Goal: Complete application form

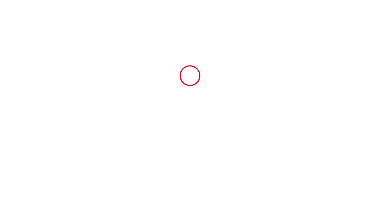
type input "5046142"
type input "[GEOGRAPHIC_DATA] - Calme - [GEOGRAPHIC_DATA]"
type input "[STREET_ADDRESS][PERSON_NAME]"
type input "97434"
type input "Saint Paul"
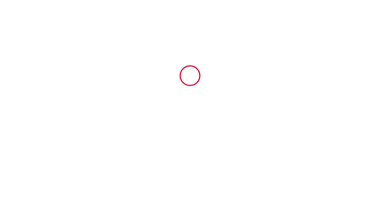
type input "Reunion"
type input "[DATE]"
type input "8"
type input "3"
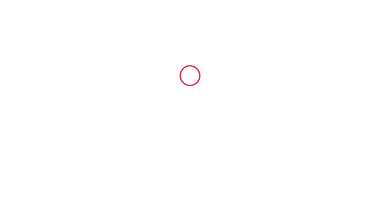
type input "5439.2"
type input "ALUR IMMO"
type input "latrille"
type input "Reunion"
type input "[EMAIL_ADDRESS][DOMAIN_NAME]"
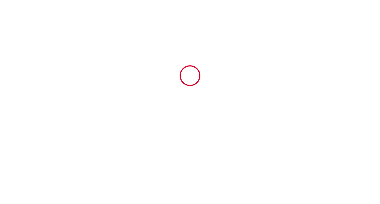
type input "[PERSON_NAME]"
type input "HAMON"
type input "[STREET_ADDRESS]"
type input "29810"
type input "LAMPAUL PLOUARZEL"
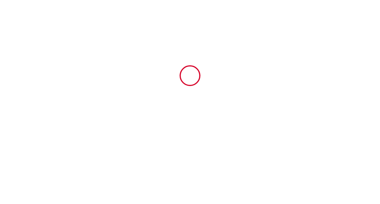
type input "[EMAIL_ADDRESS][DOMAIN_NAME]"
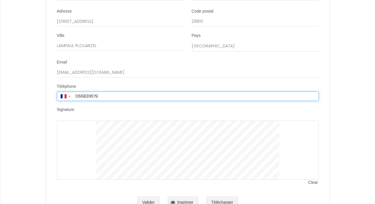
type input "[PHONE_NUMBER]"
